Goal: Check status

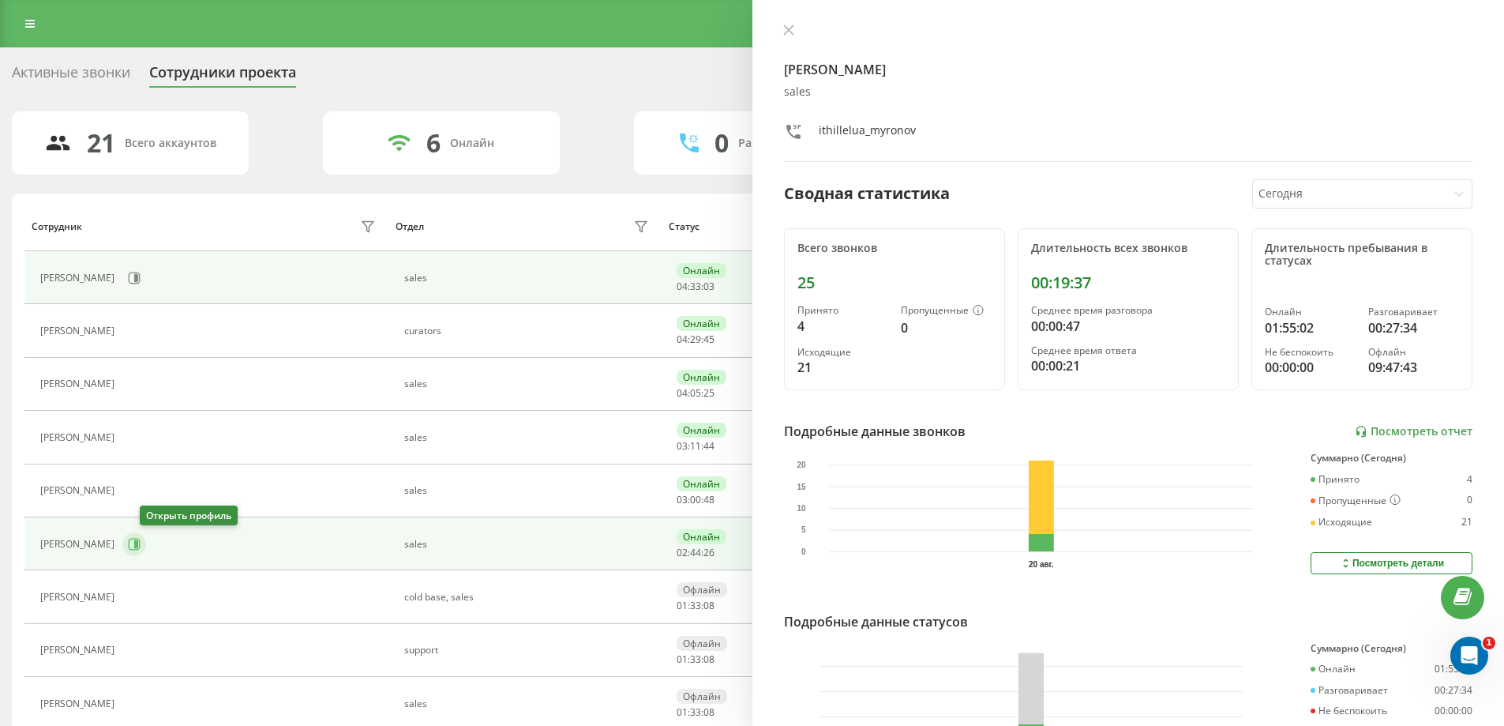
click at [141, 542] on icon at bounding box center [134, 544] width 13 height 13
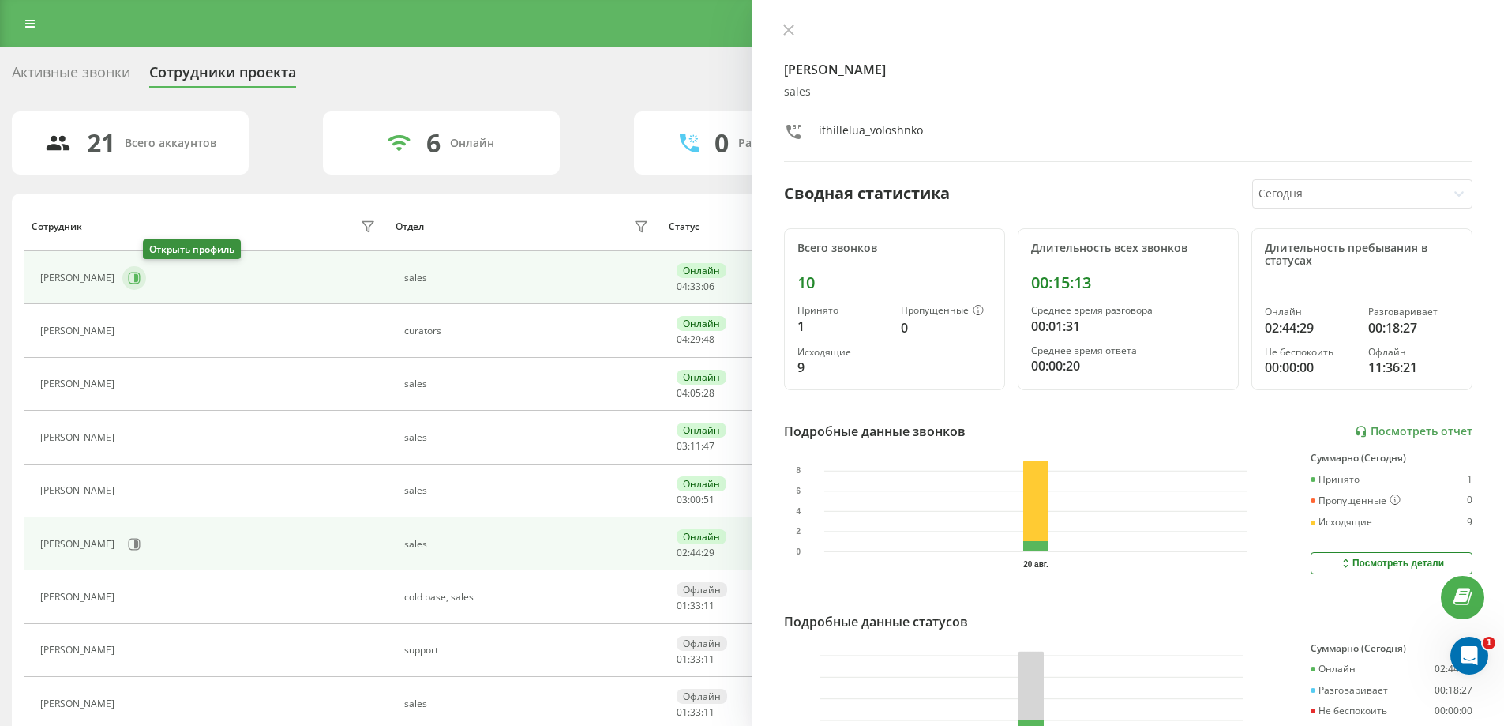
click at [141, 281] on icon at bounding box center [134, 278] width 13 height 13
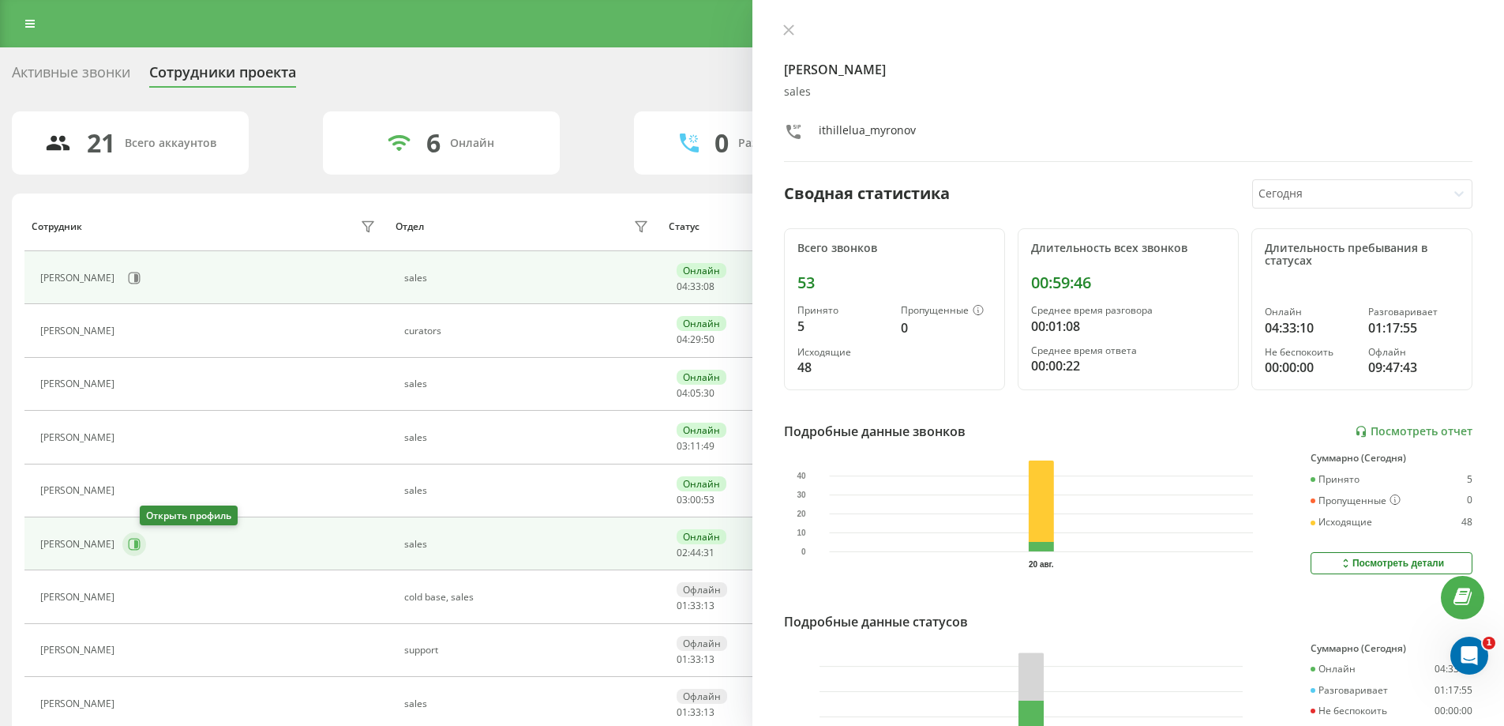
click at [138, 546] on icon at bounding box center [136, 544] width 4 height 8
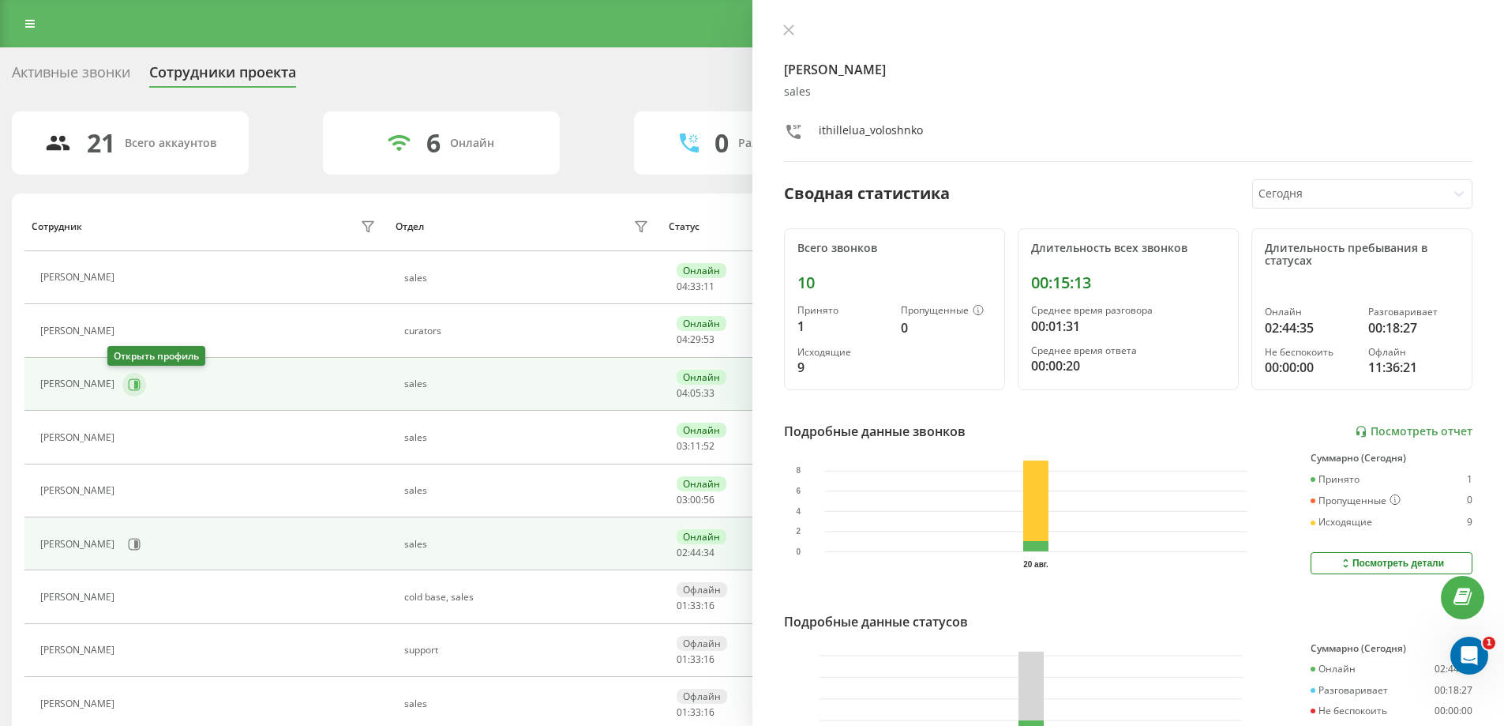
click at [134, 385] on icon at bounding box center [136, 384] width 4 height 8
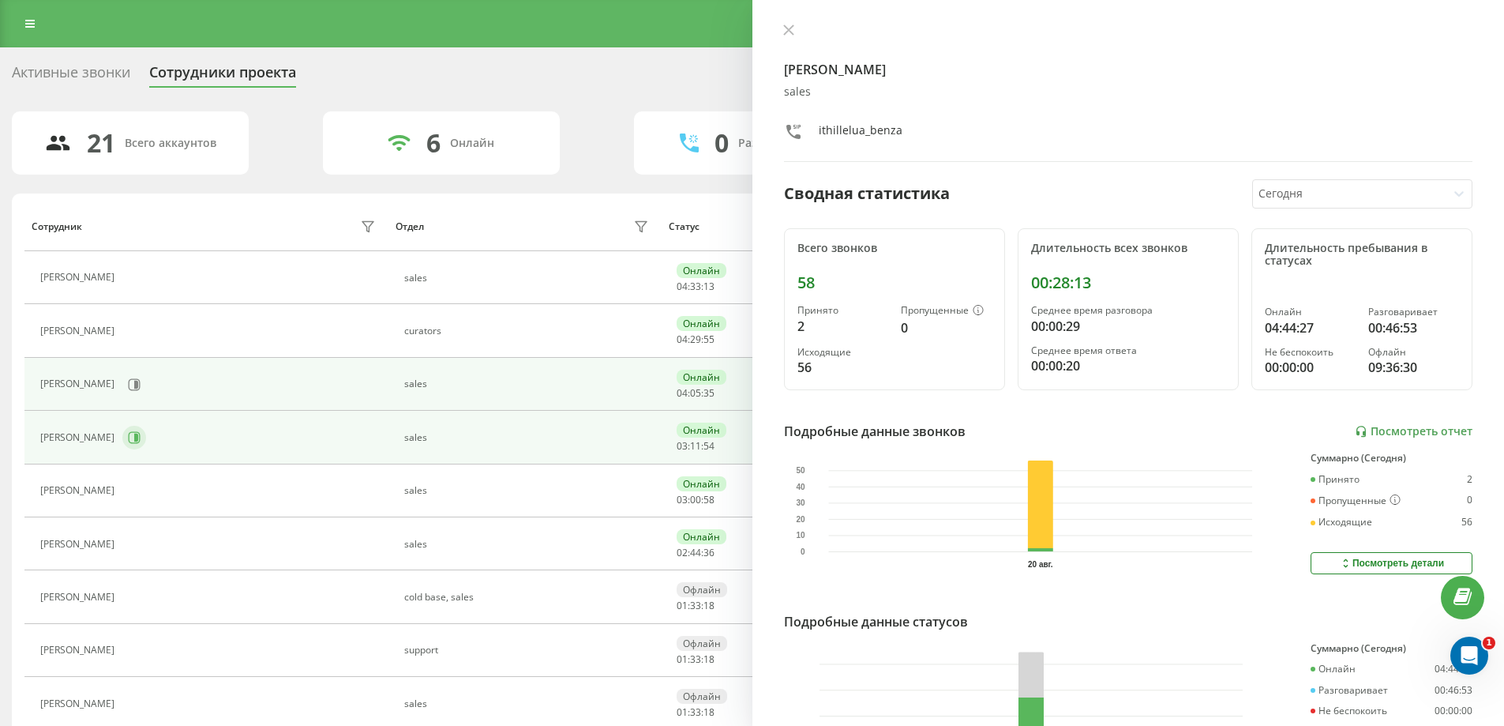
click at [130, 441] on icon at bounding box center [134, 437] width 13 height 13
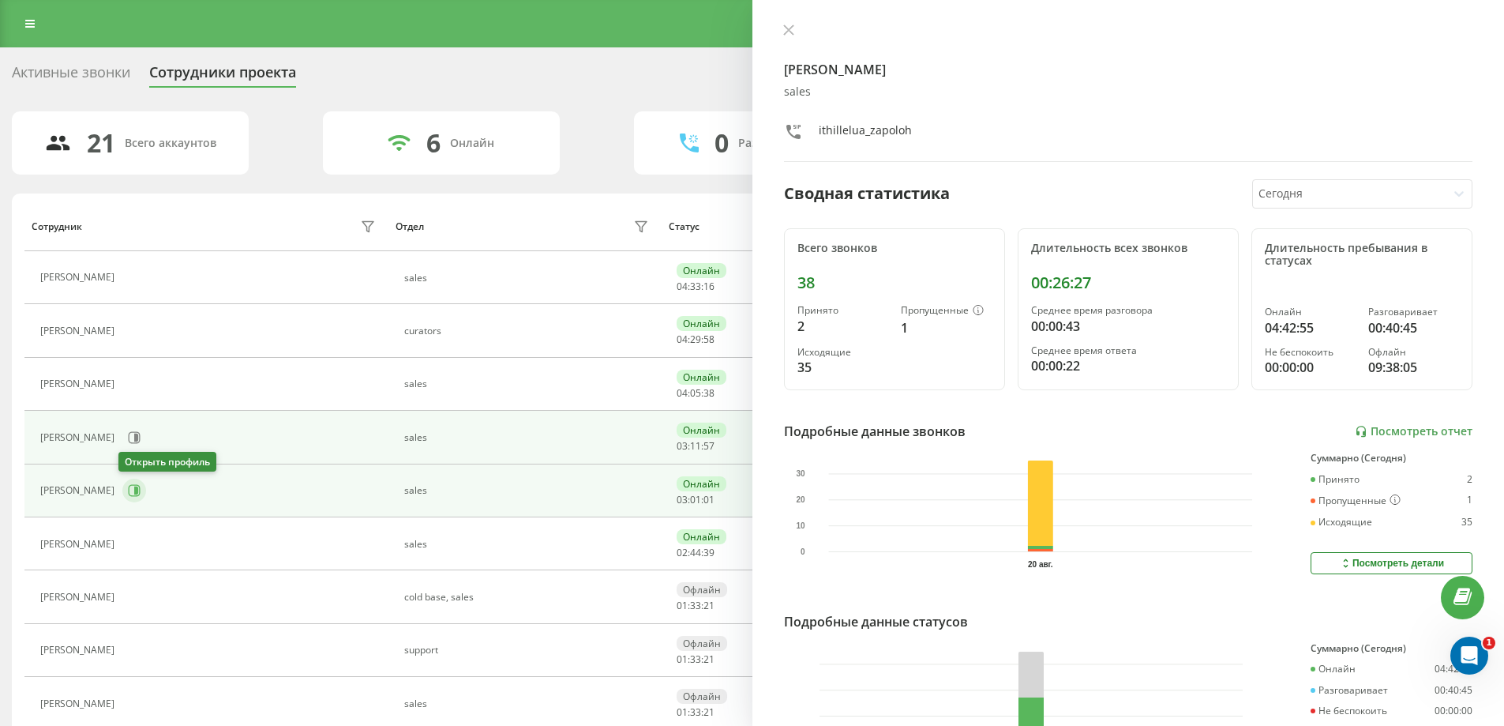
click at [134, 494] on icon at bounding box center [136, 490] width 4 height 8
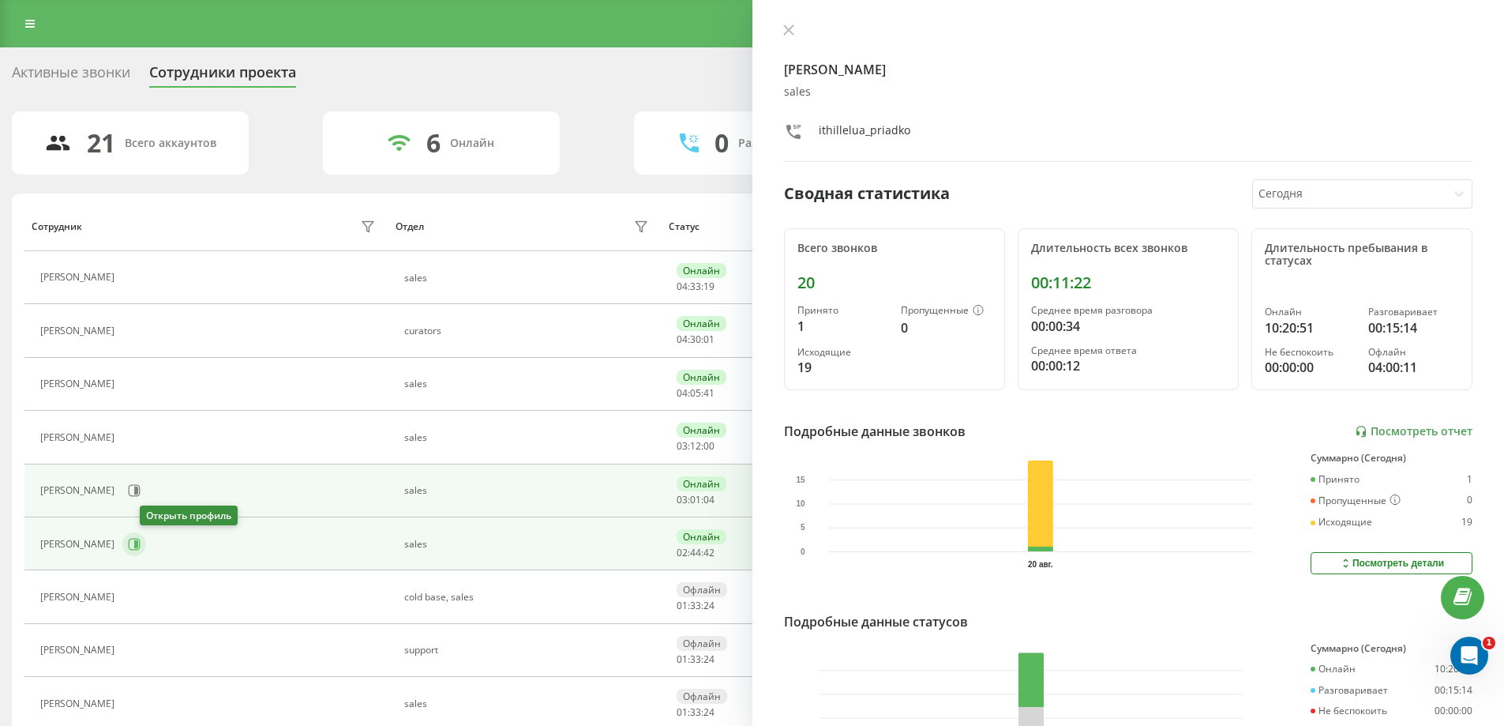
click at [141, 547] on icon at bounding box center [134, 544] width 13 height 13
